Goal: Task Accomplishment & Management: Use online tool/utility

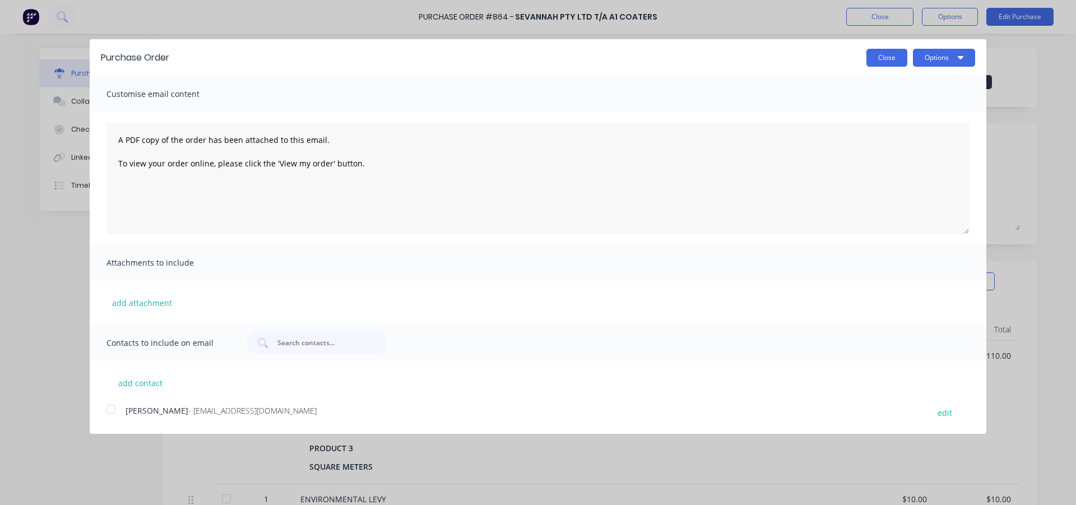
click at [889, 52] on button "Close" at bounding box center [886, 58] width 41 height 18
type textarea "x"
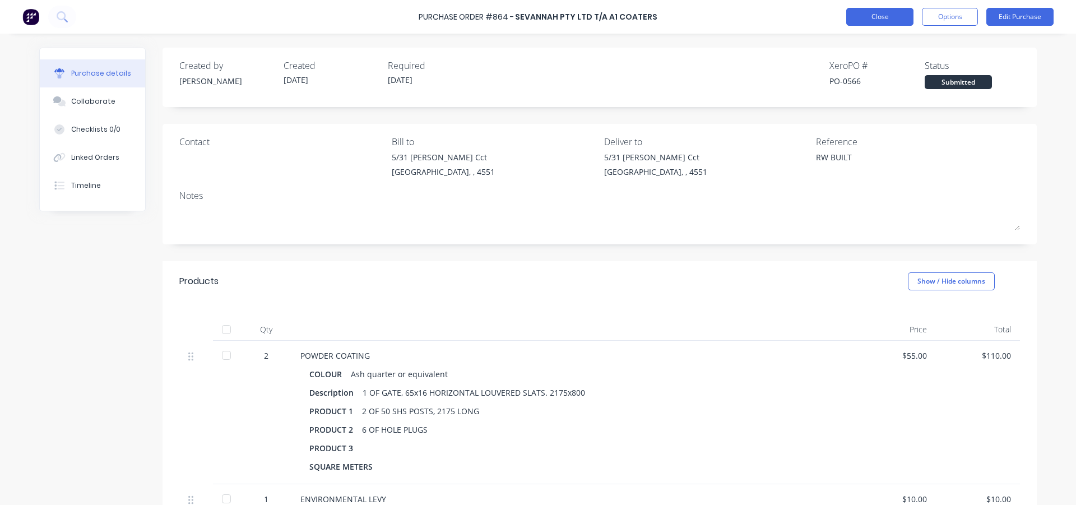
click at [877, 20] on button "Close" at bounding box center [879, 17] width 67 height 18
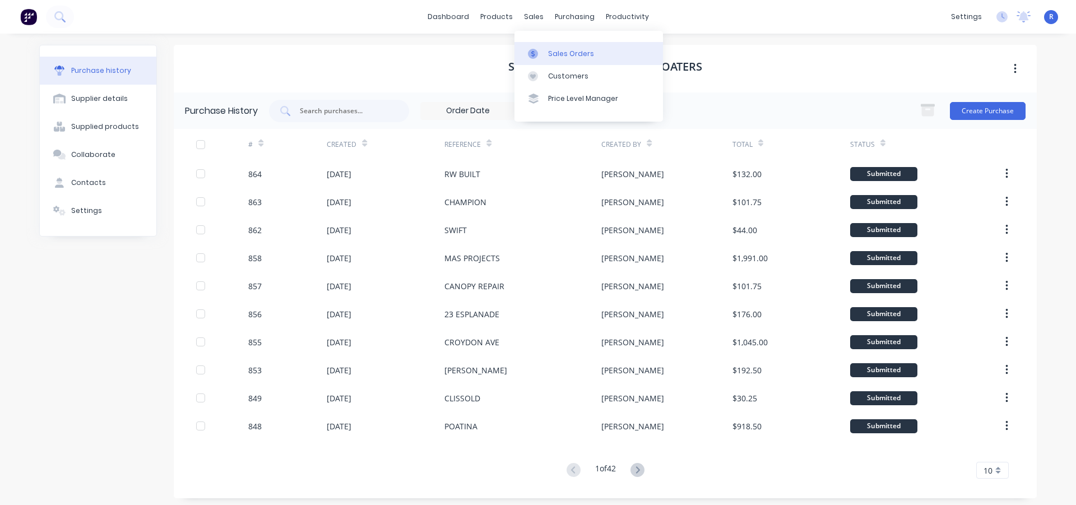
click at [555, 49] on div "Sales Orders" at bounding box center [571, 54] width 46 height 10
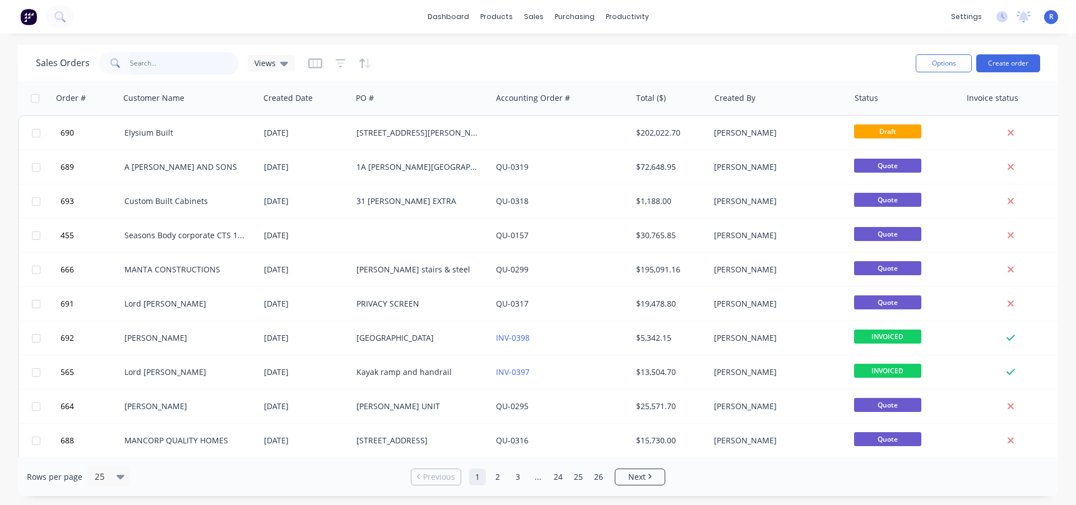
click at [173, 63] on input "text" at bounding box center [184, 63] width 109 height 22
type input "[PERSON_NAME]"
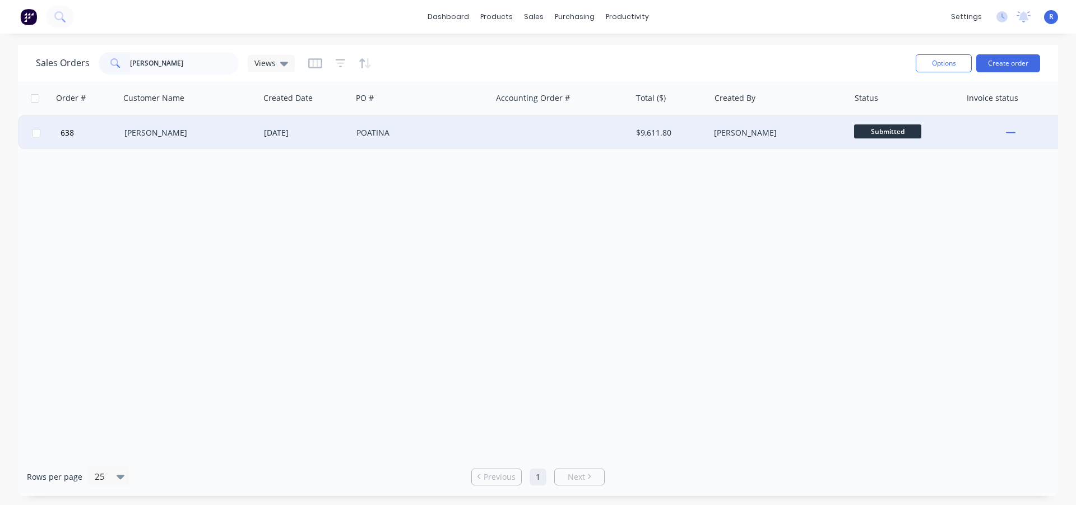
click at [178, 134] on div "[PERSON_NAME]" at bounding box center [186, 132] width 124 height 11
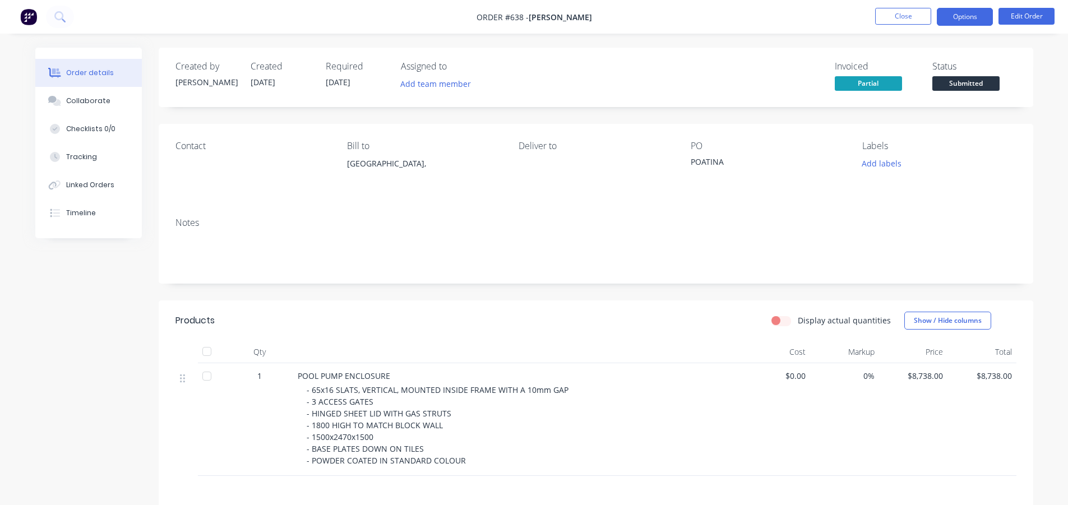
click at [950, 18] on button "Options" at bounding box center [964, 17] width 56 height 18
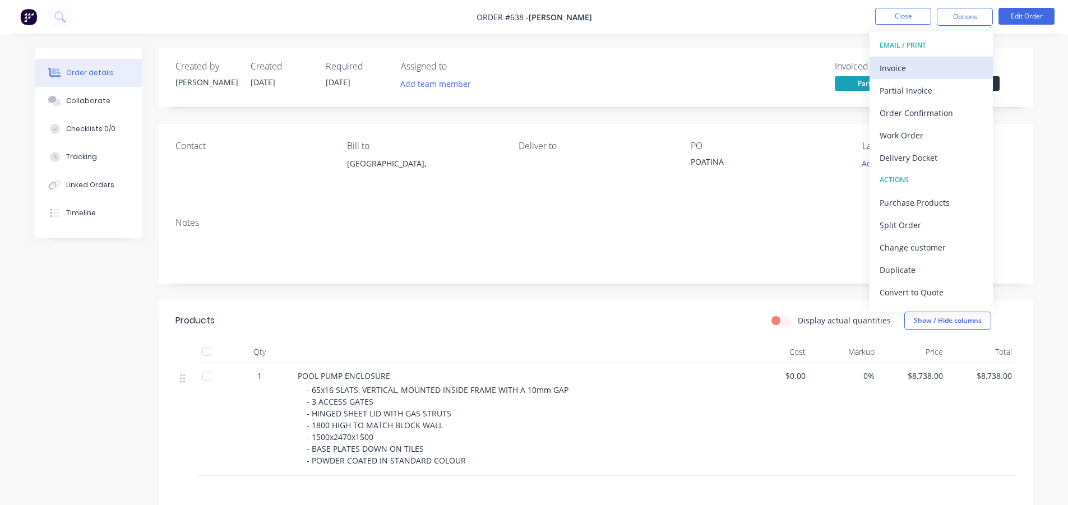
click at [904, 65] on div "Invoice" at bounding box center [930, 68] width 103 height 16
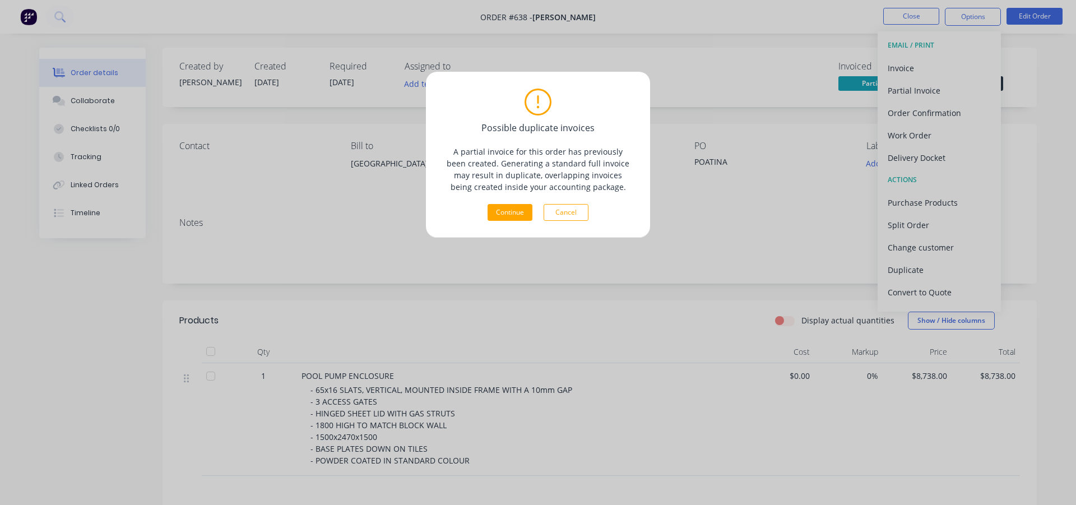
click at [572, 213] on button "Cancel" at bounding box center [566, 212] width 45 height 17
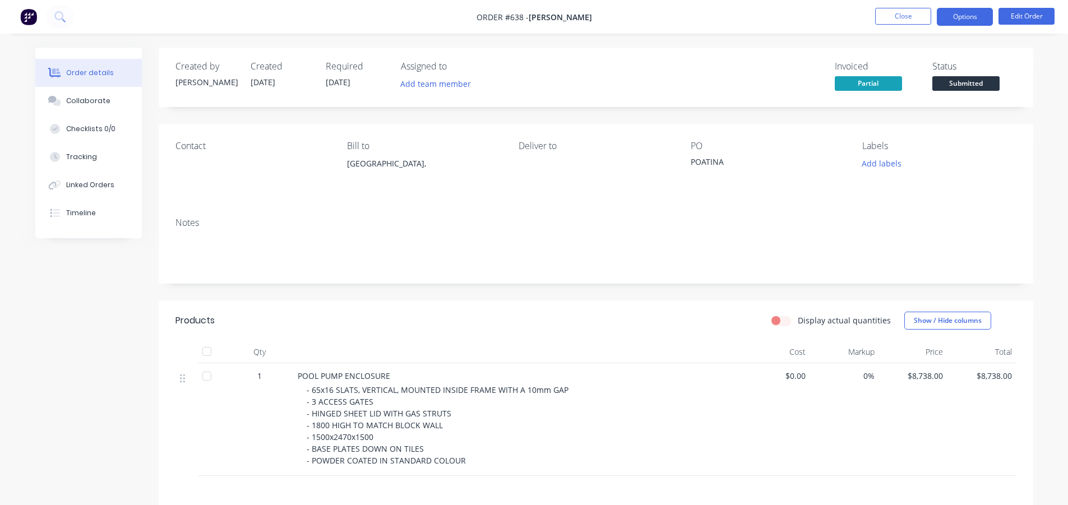
click at [954, 19] on button "Options" at bounding box center [964, 17] width 56 height 18
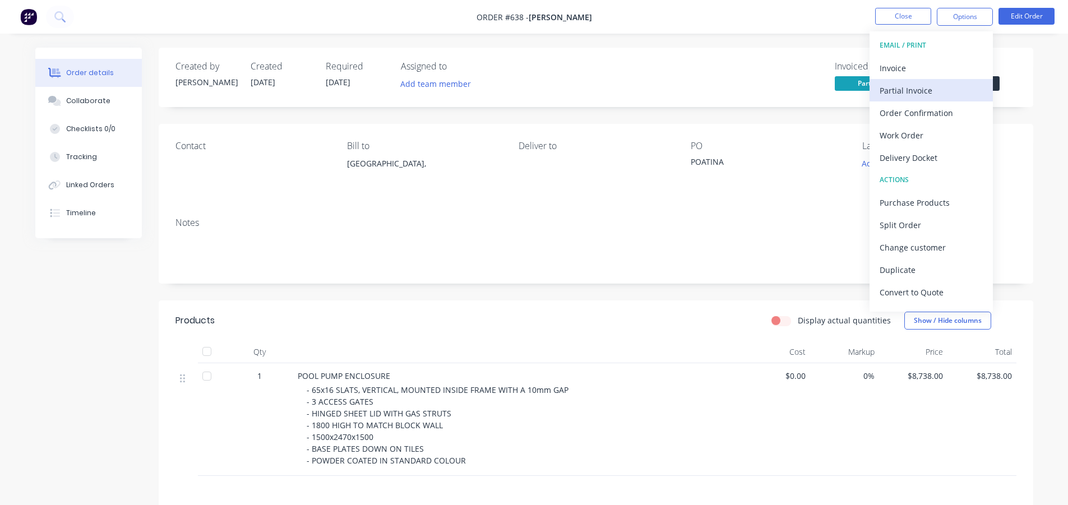
click at [911, 88] on div "Partial Invoice" at bounding box center [930, 90] width 103 height 16
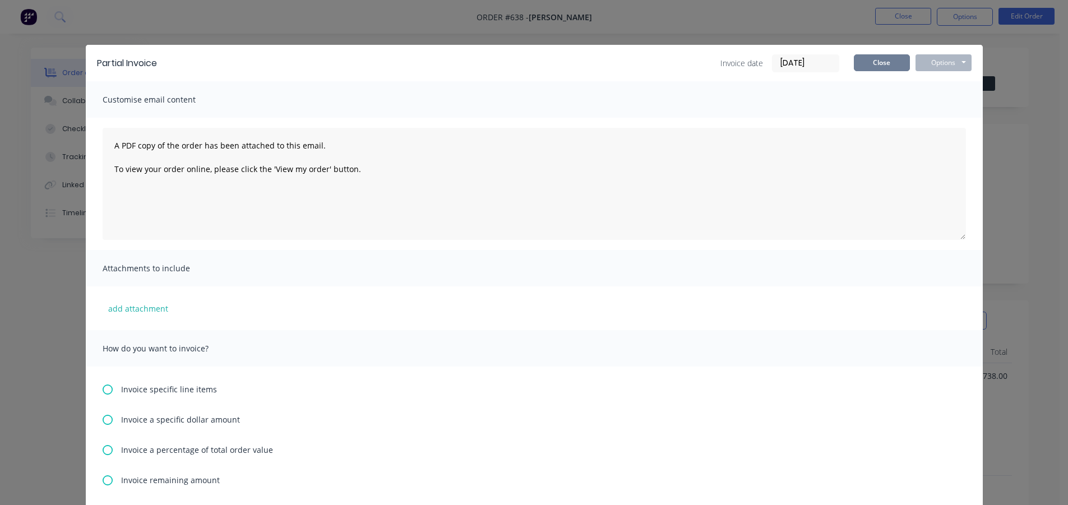
click at [863, 60] on button "Close" at bounding box center [881, 62] width 56 height 17
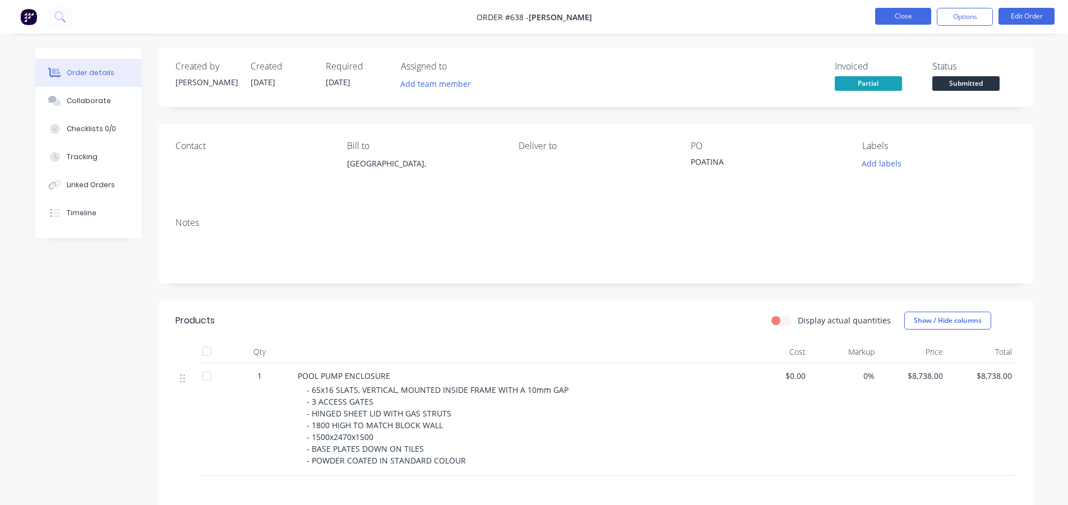
click at [883, 13] on button "Close" at bounding box center [903, 16] width 56 height 17
